Goal: Transaction & Acquisition: Purchase product/service

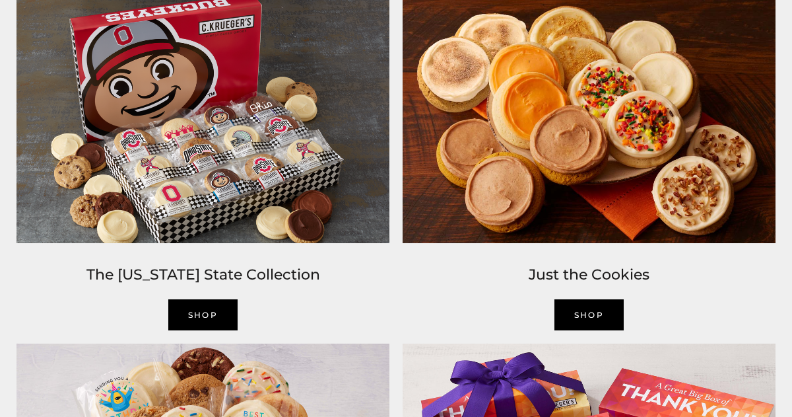
scroll to position [1192, 0]
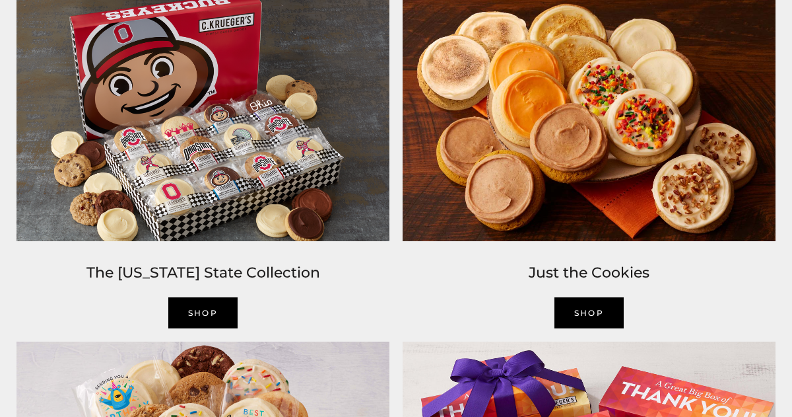
click at [595, 305] on link "Shop" at bounding box center [590, 312] width 70 height 31
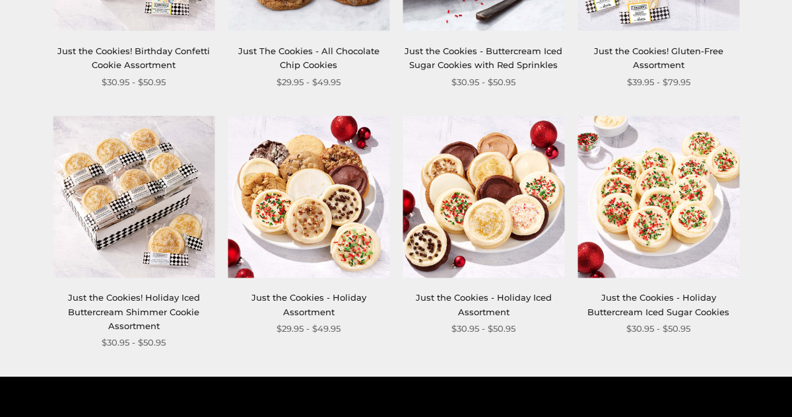
scroll to position [1161, 0]
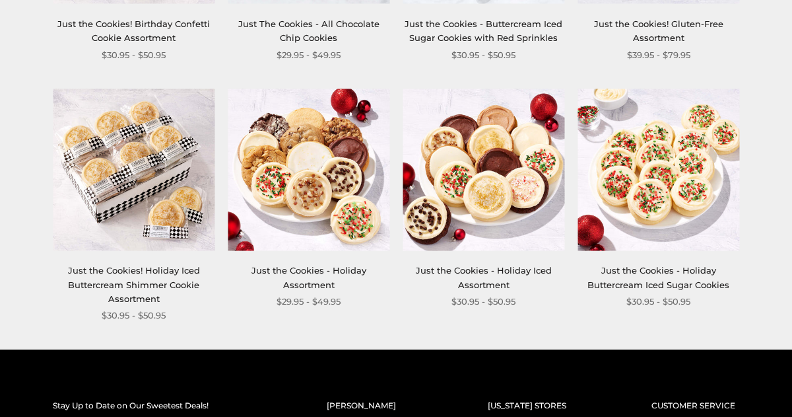
click at [517, 176] on img at bounding box center [484, 169] width 162 height 162
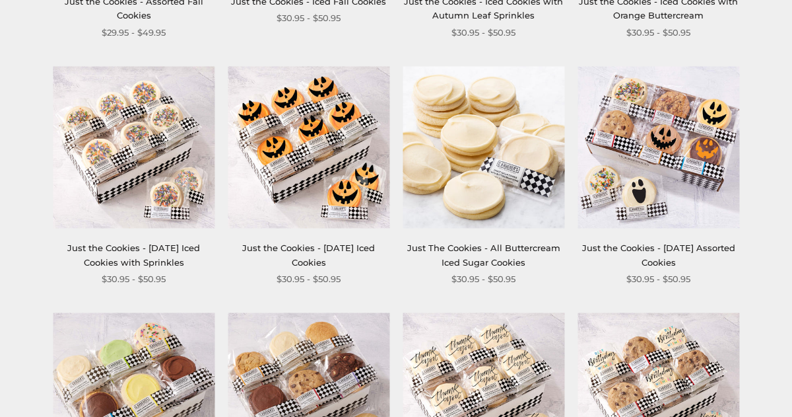
scroll to position [448, 0]
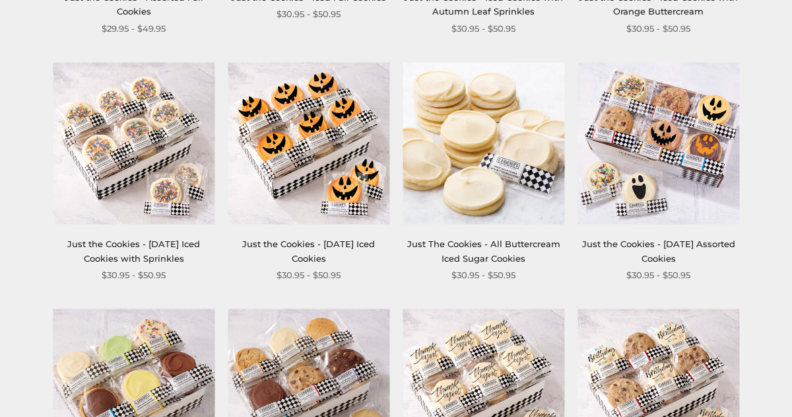
click at [106, 150] on img at bounding box center [134, 143] width 162 height 162
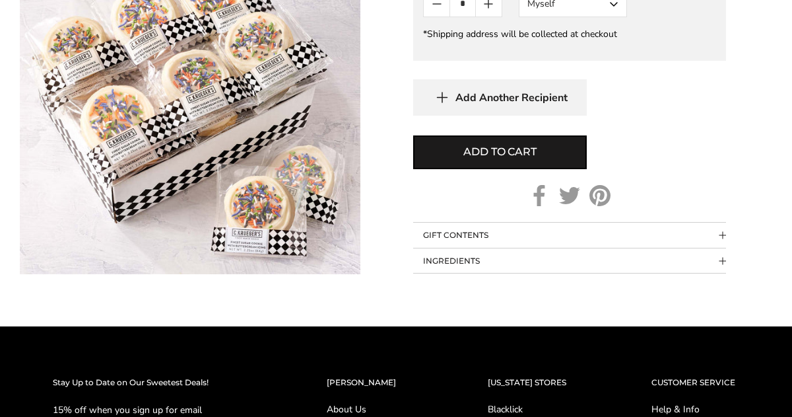
scroll to position [905, 0]
